Goal: Information Seeking & Learning: Find specific fact

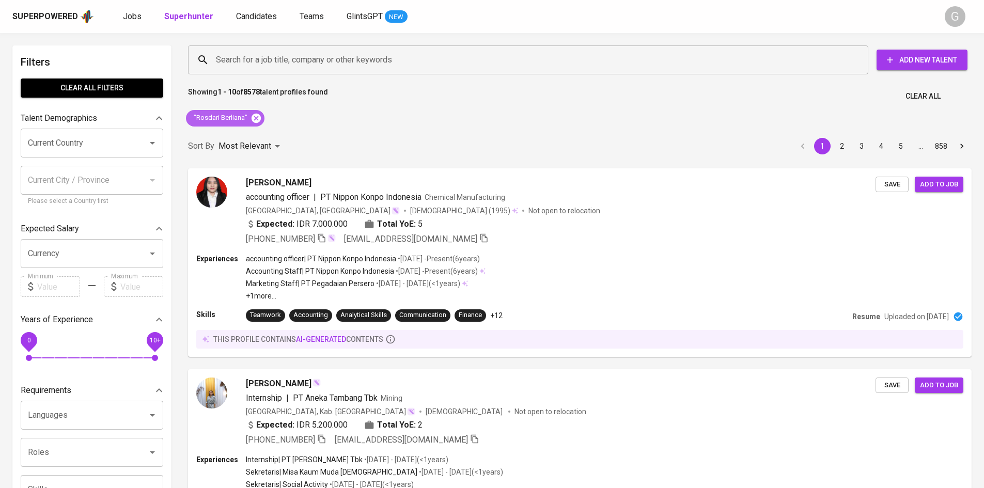
click at [254, 119] on icon at bounding box center [256, 117] width 9 height 9
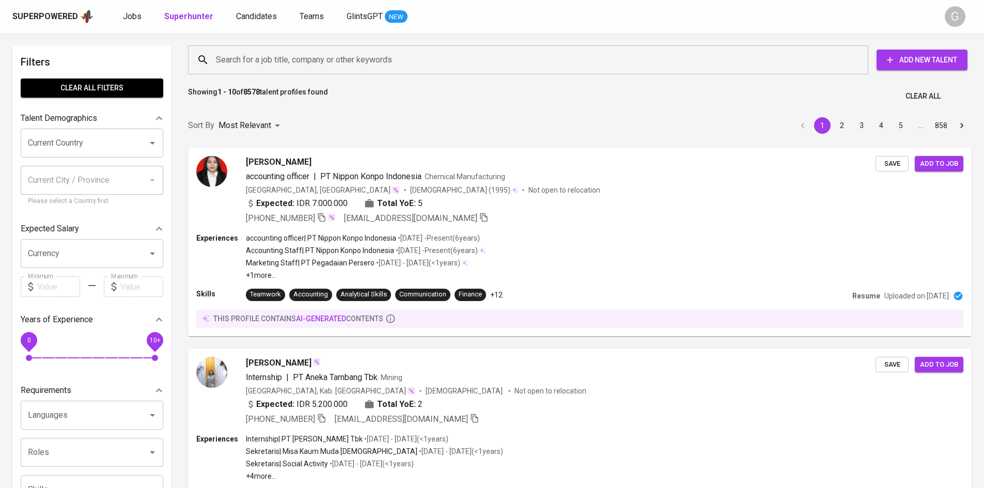
click at [246, 57] on input "Search for a job title, company or other keywords" at bounding box center [530, 60] width 635 height 20
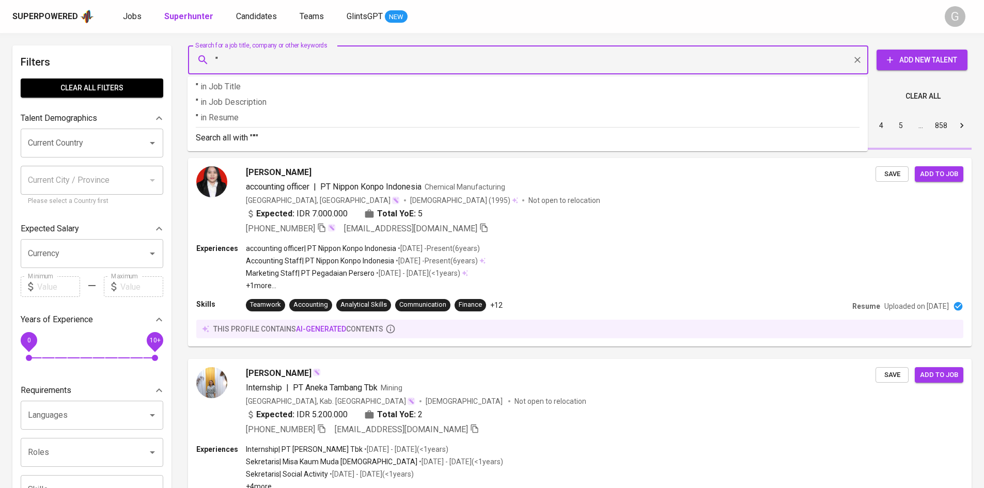
paste input "Ningrat Yobel salurante"
type input ""Ningrat Yobel salurante""
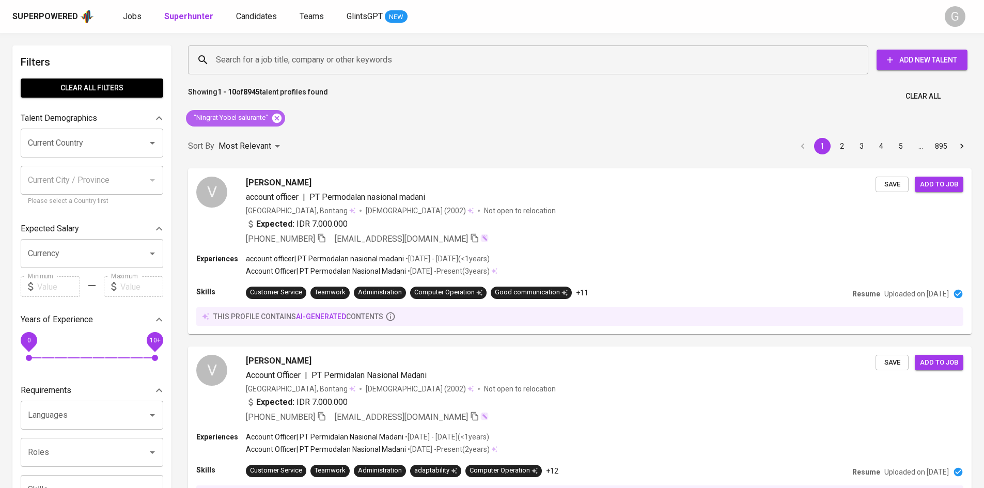
drag, startPoint x: 280, startPoint y: 116, endPoint x: 276, endPoint y: 59, distance: 56.5
click at [280, 116] on icon at bounding box center [276, 117] width 9 height 9
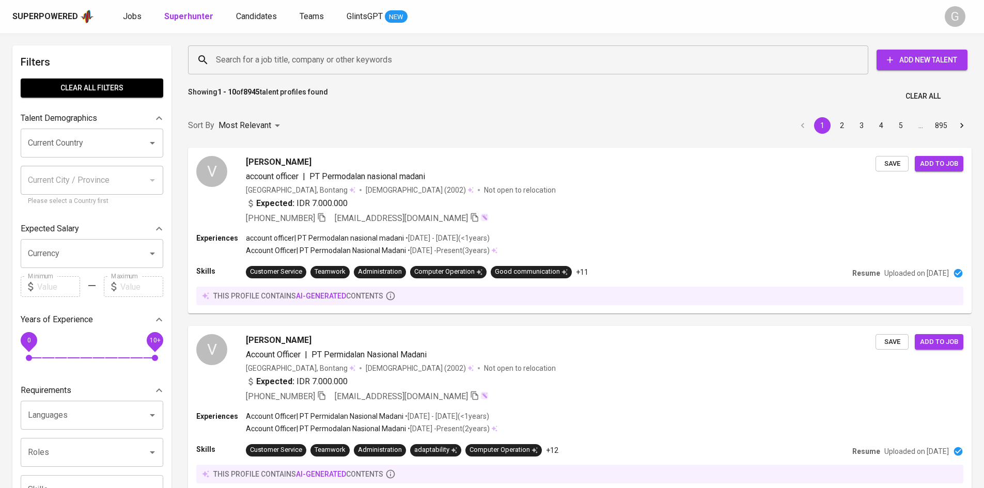
click at [278, 53] on input "Search for a job title, company or other keywords" at bounding box center [530, 60] width 635 height 20
click at [278, 56] on input "Search for a job title, company or other keywords" at bounding box center [530, 60] width 635 height 20
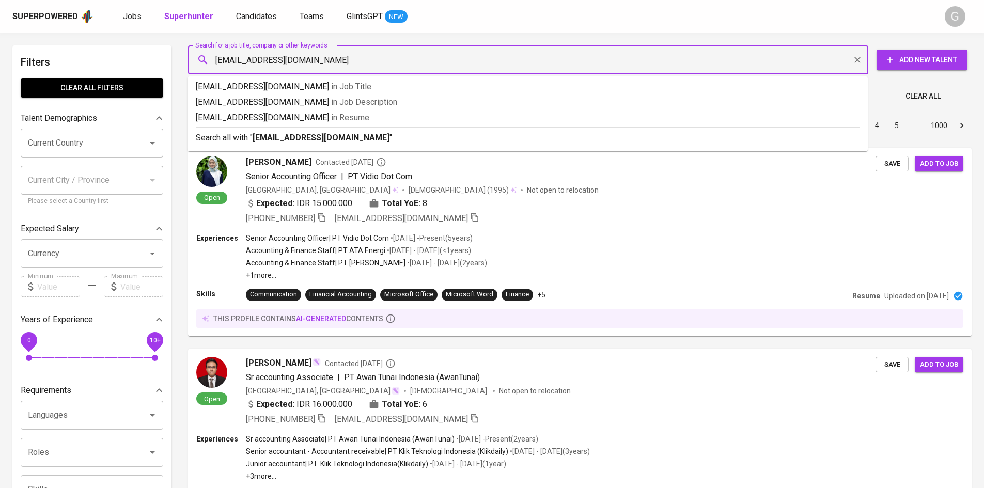
click at [242, 62] on input "[EMAIL_ADDRESS][DOMAIN_NAME]" at bounding box center [530, 60] width 635 height 20
type input "[EMAIL_ADDRESS][DOMAIN_NAME]"
click at [321, 61] on input "[EMAIL_ADDRESS][DOMAIN_NAME]" at bounding box center [530, 60] width 635 height 20
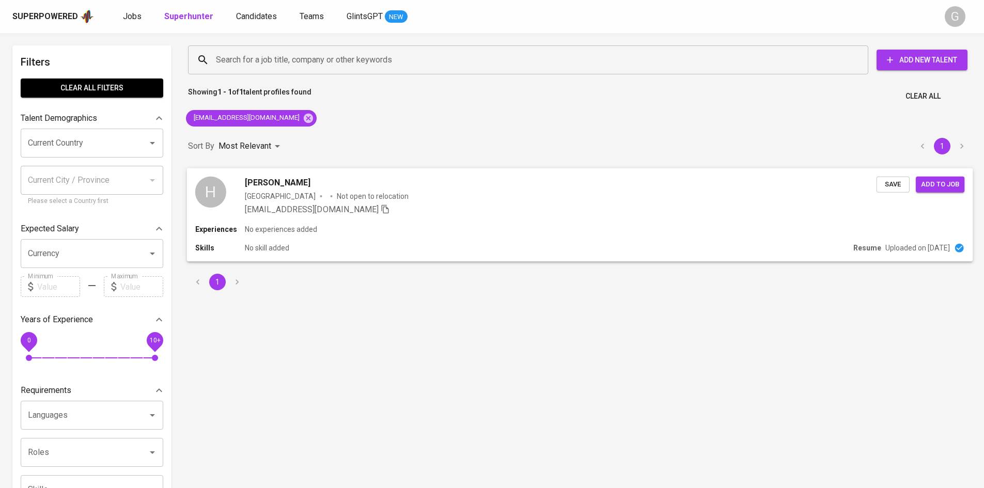
click at [426, 214] on div "[EMAIL_ADDRESS][DOMAIN_NAME]" at bounding box center [561, 209] width 632 height 12
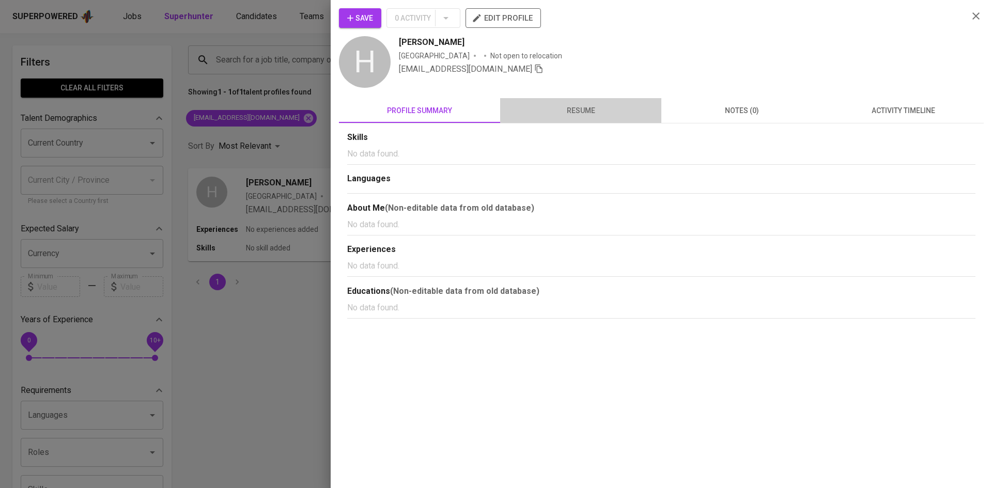
click at [560, 116] on span "resume" at bounding box center [580, 110] width 149 height 13
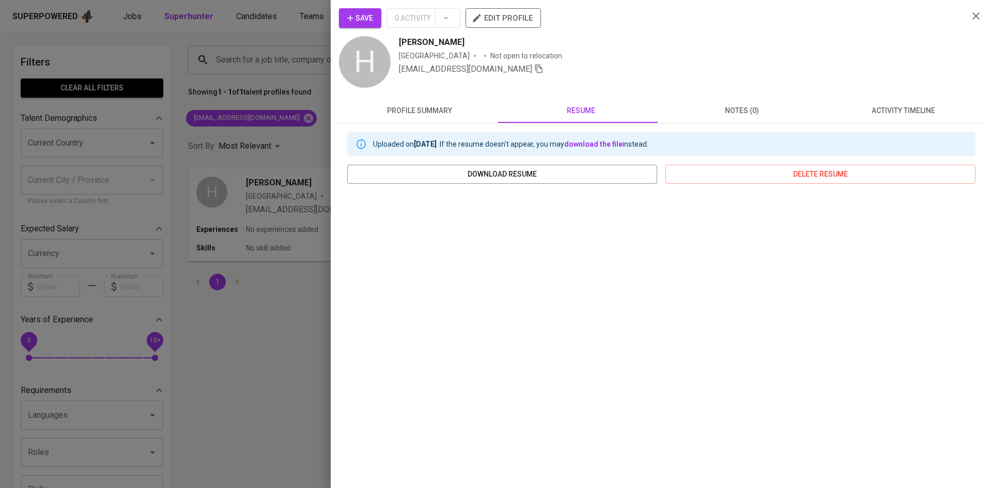
click at [254, 56] on div at bounding box center [496, 244] width 992 height 488
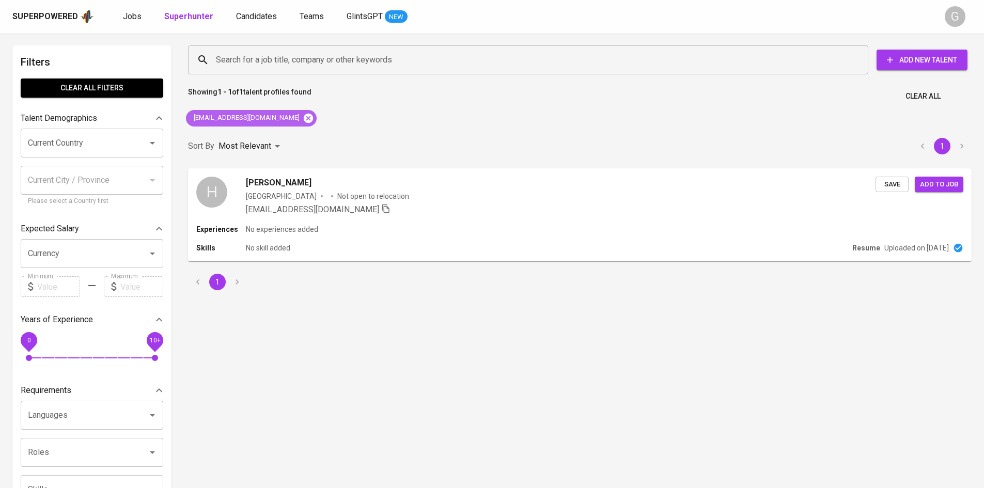
click at [303, 113] on icon at bounding box center [308, 118] width 11 height 11
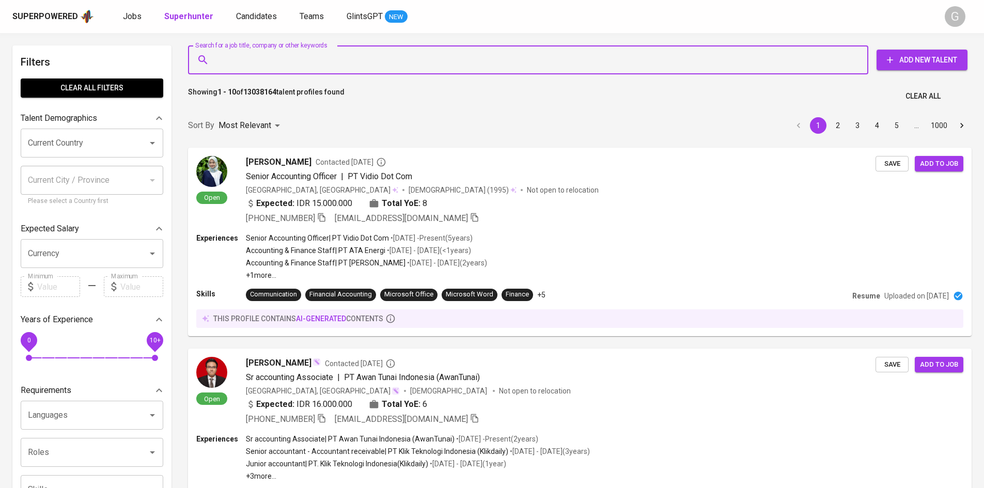
click at [288, 59] on input "Search for a job title, company or other keywords" at bounding box center [530, 60] width 635 height 20
paste input "[EMAIL_ADDRESS][DOMAIN_NAME]"
type input "[EMAIL_ADDRESS][DOMAIN_NAME]"
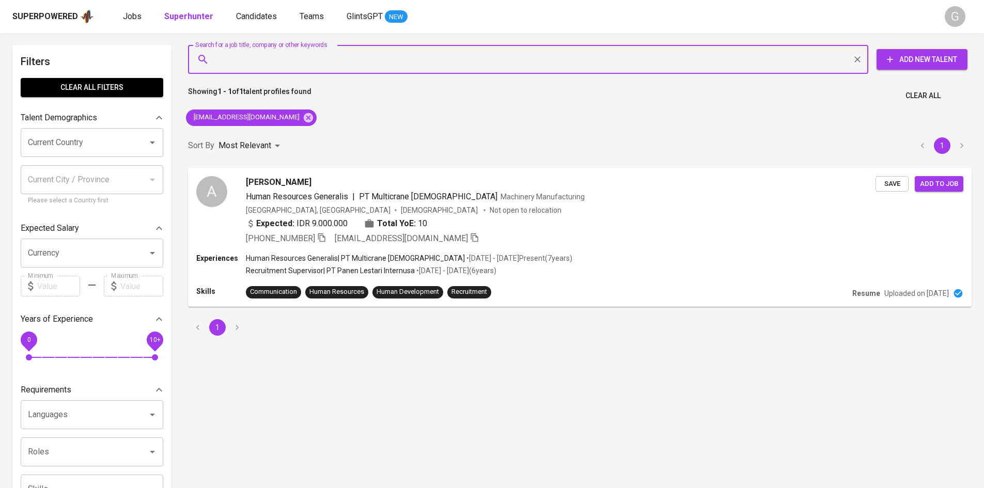
scroll to position [1, 0]
click at [326, 238] on icon "button" at bounding box center [320, 237] width 9 height 9
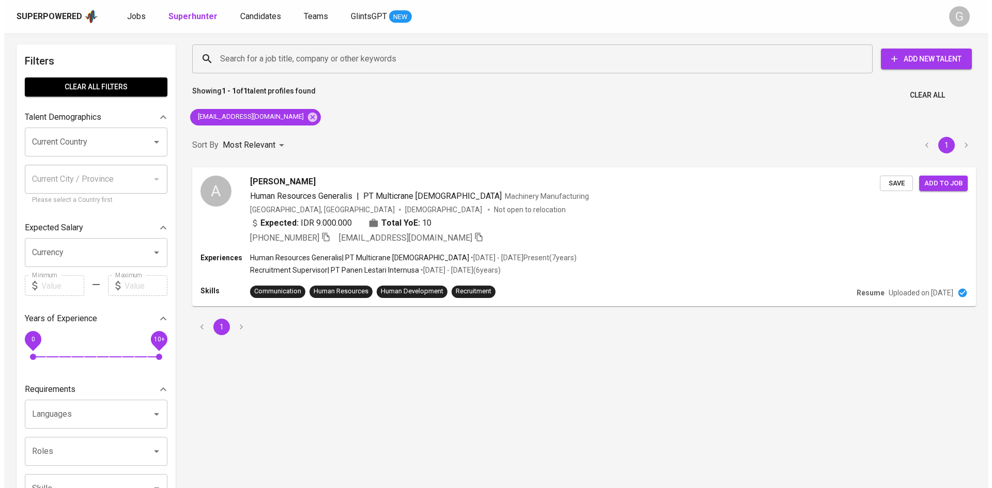
scroll to position [1, 0]
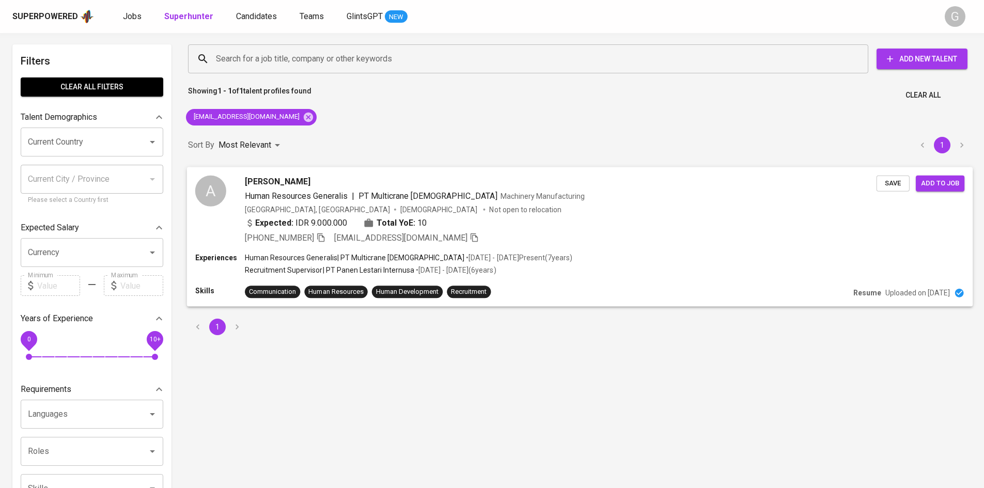
click at [771, 243] on div "[PHONE_NUMBER] [EMAIL_ADDRESS][DOMAIN_NAME]" at bounding box center [561, 237] width 632 height 12
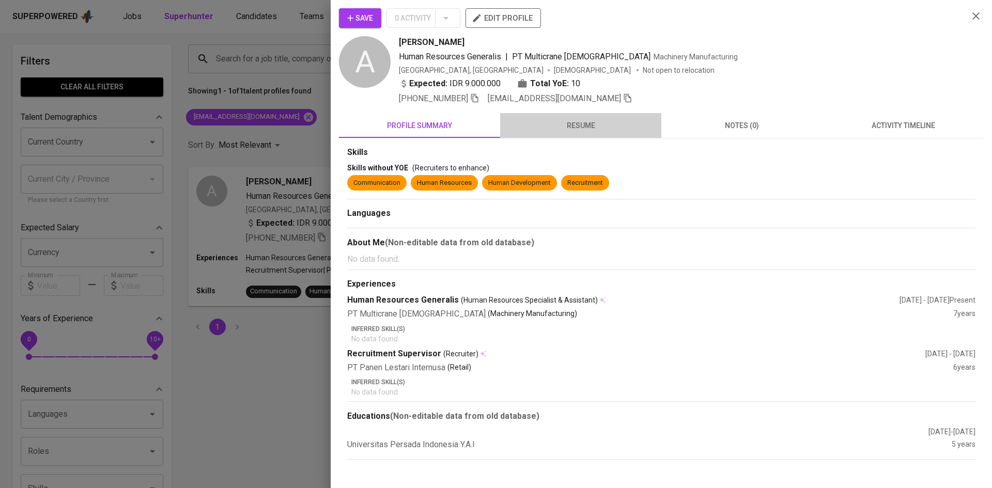
click at [581, 121] on span "resume" at bounding box center [580, 125] width 149 height 13
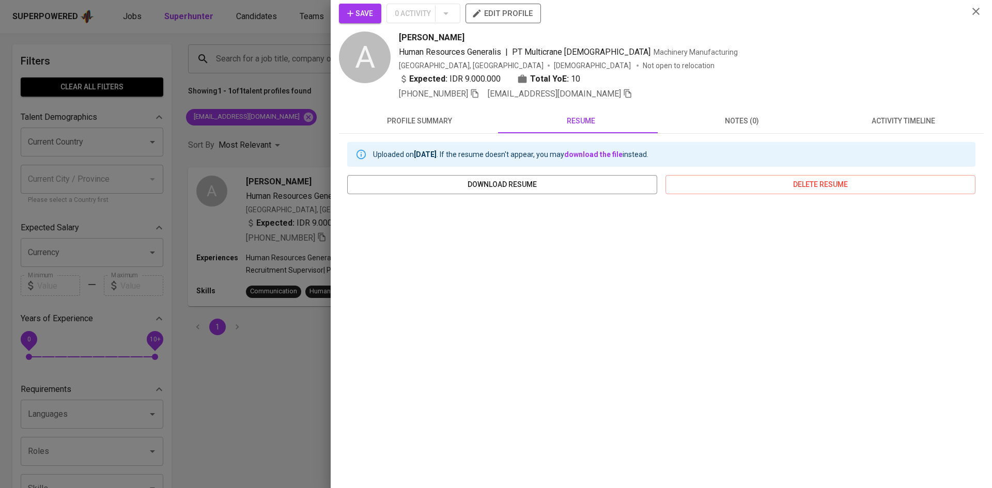
scroll to position [8, 0]
